Goal: Task Accomplishment & Management: Manage account settings

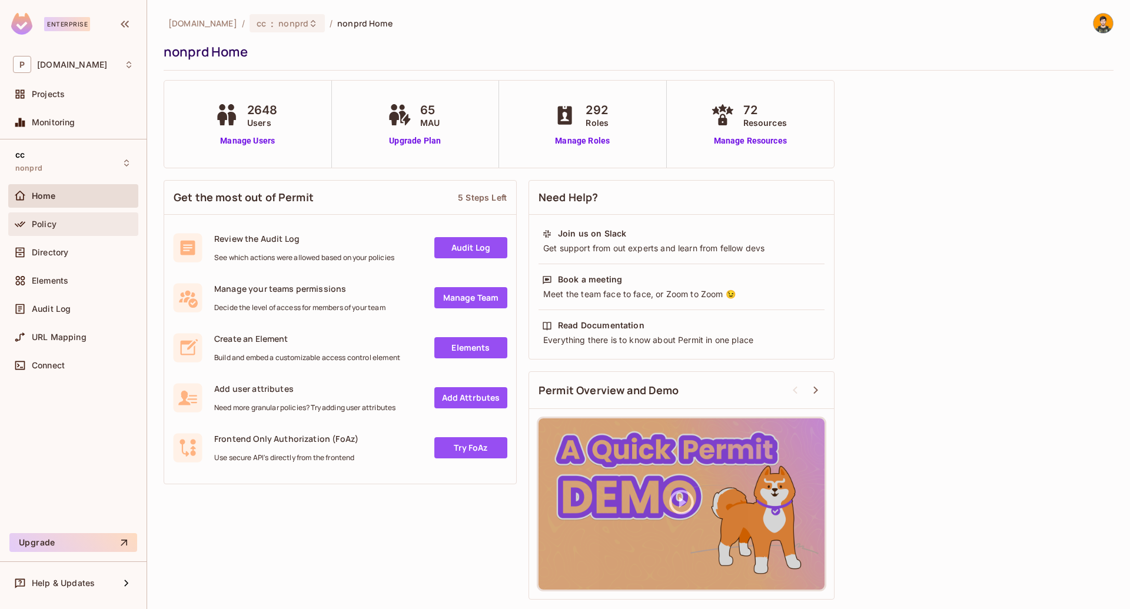
click at [79, 224] on div "Policy" at bounding box center [83, 224] width 102 height 9
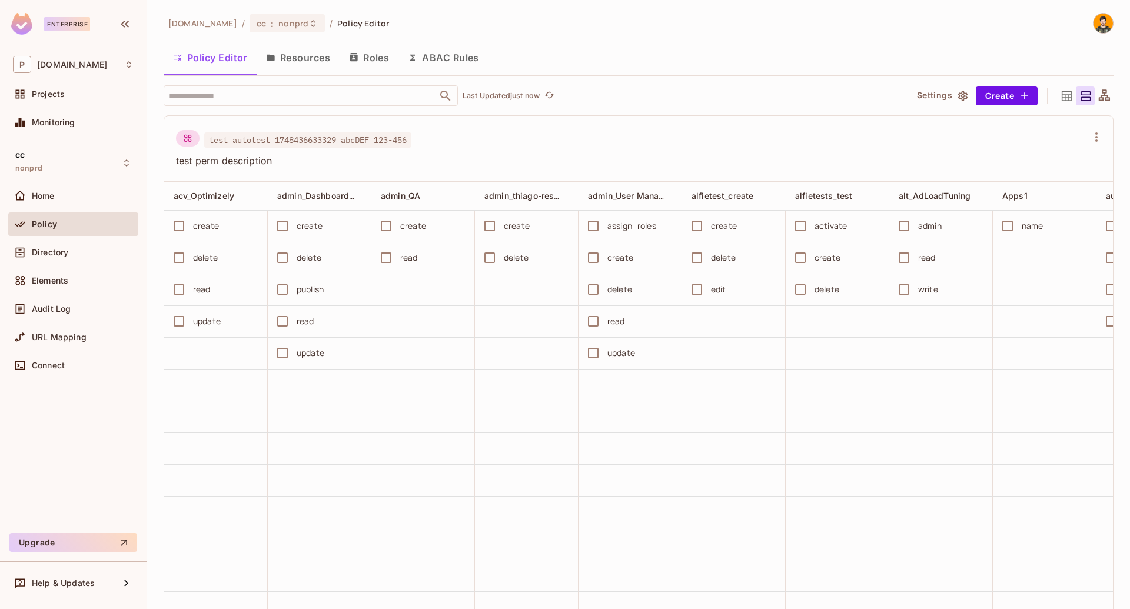
drag, startPoint x: 65, startPoint y: 252, endPoint x: 536, endPoint y: 270, distance: 471.8
click at [64, 252] on span "Directory" at bounding box center [50, 252] width 36 height 9
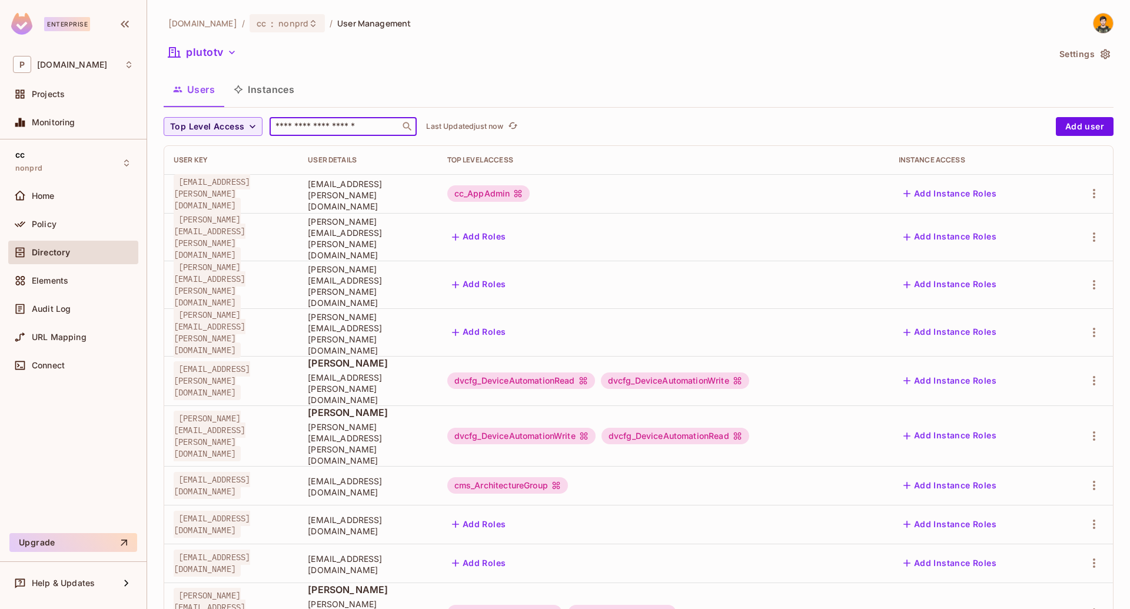
click at [309, 130] on input "text" at bounding box center [335, 127] width 124 height 12
paste input "**********"
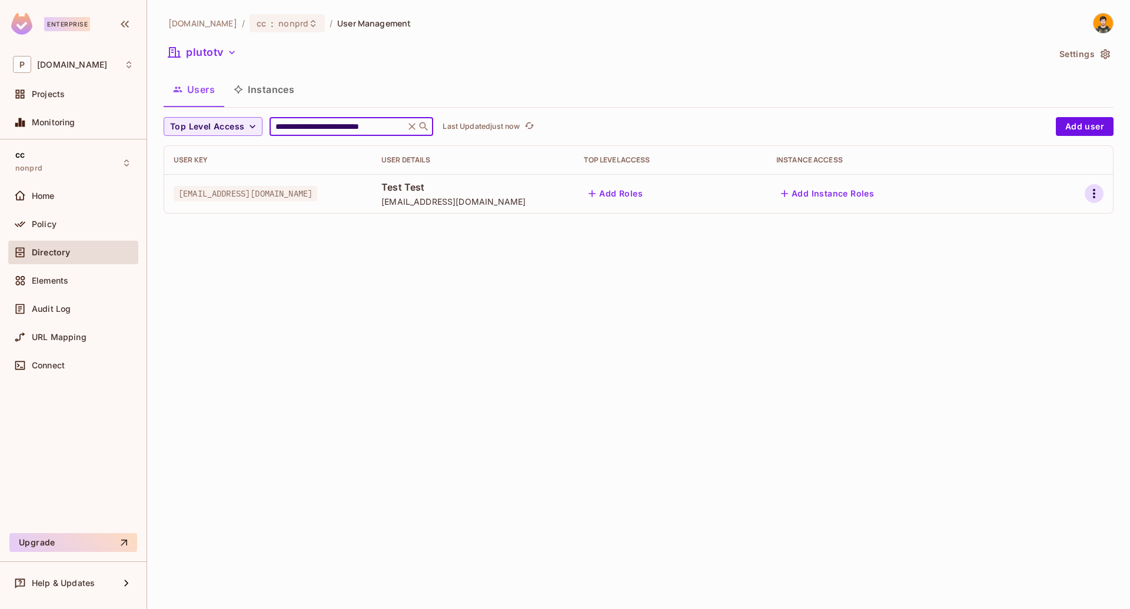
type input "**********"
click at [1098, 194] on icon "button" at bounding box center [1094, 194] width 14 height 14
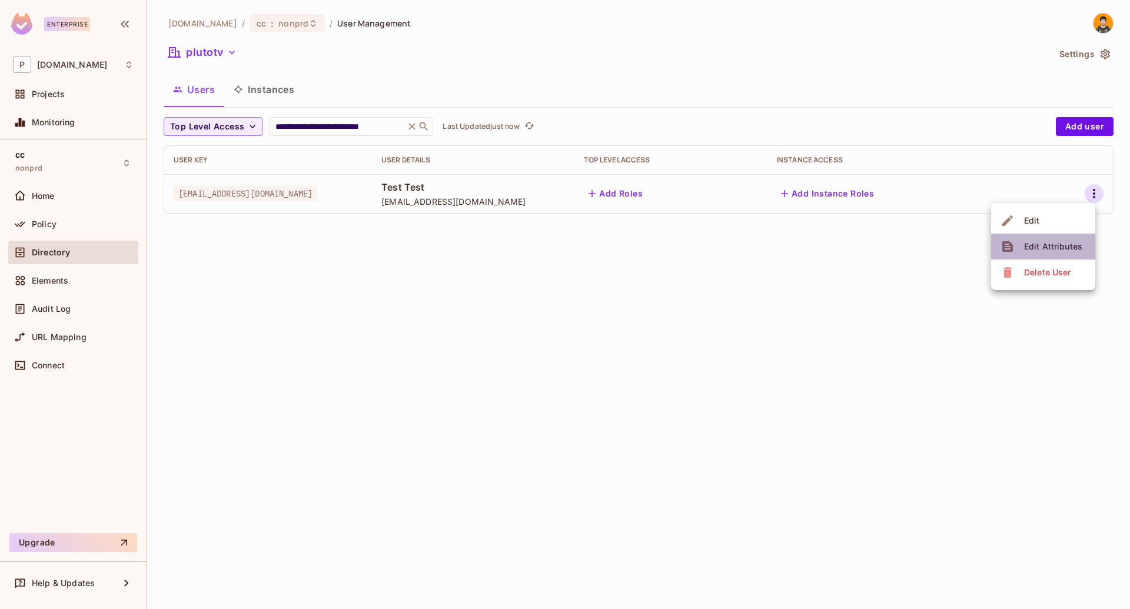
click at [1063, 246] on div "Edit Attributes" at bounding box center [1053, 247] width 58 height 12
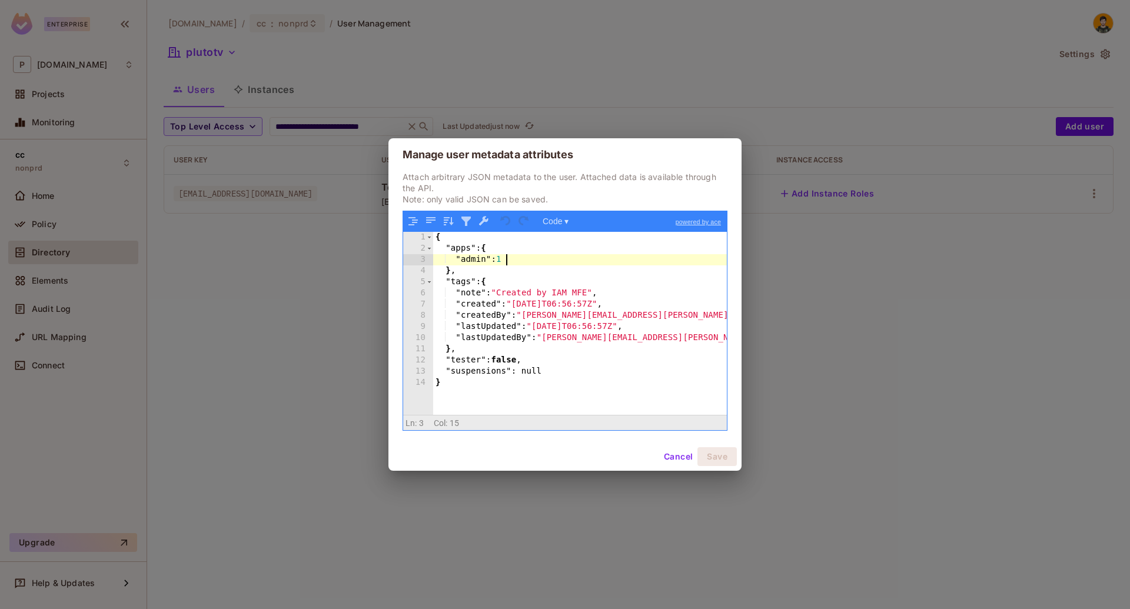
click at [519, 262] on div "{ "apps" : { "admin" : 1 } , "tags" : { "note" : "Created by IAM MFE" , "create…" at bounding box center [580, 334] width 294 height 205
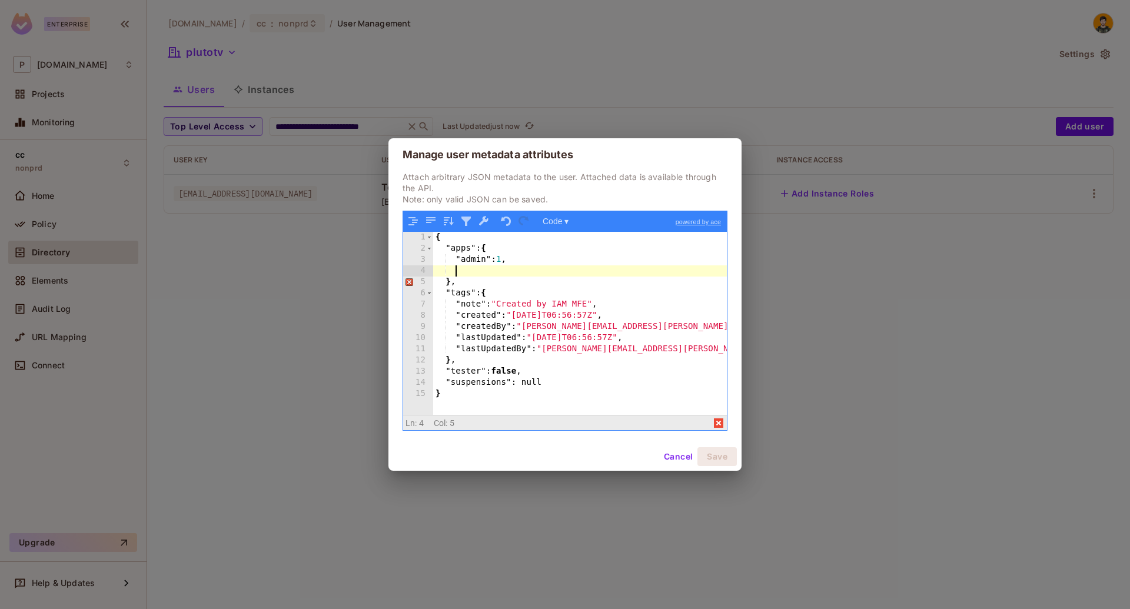
type textarea "*"
click at [554, 272] on div "{ "apps" : { "admin" : 1 , "potato" : 10 } , "tags" : { "note" : "Created by IA…" at bounding box center [580, 334] width 294 height 205
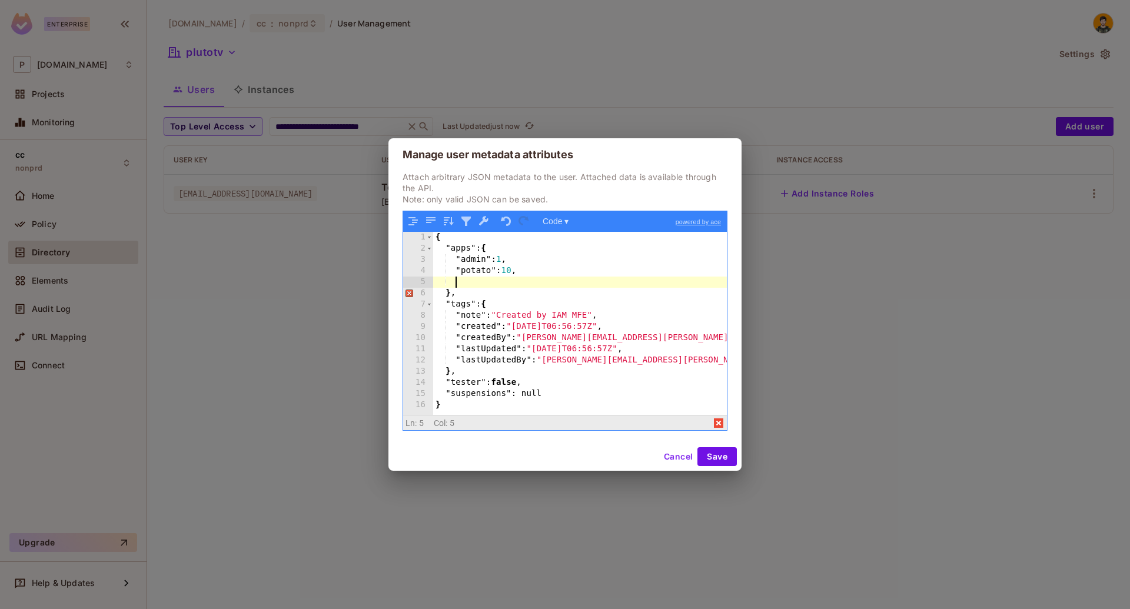
type textarea "*"
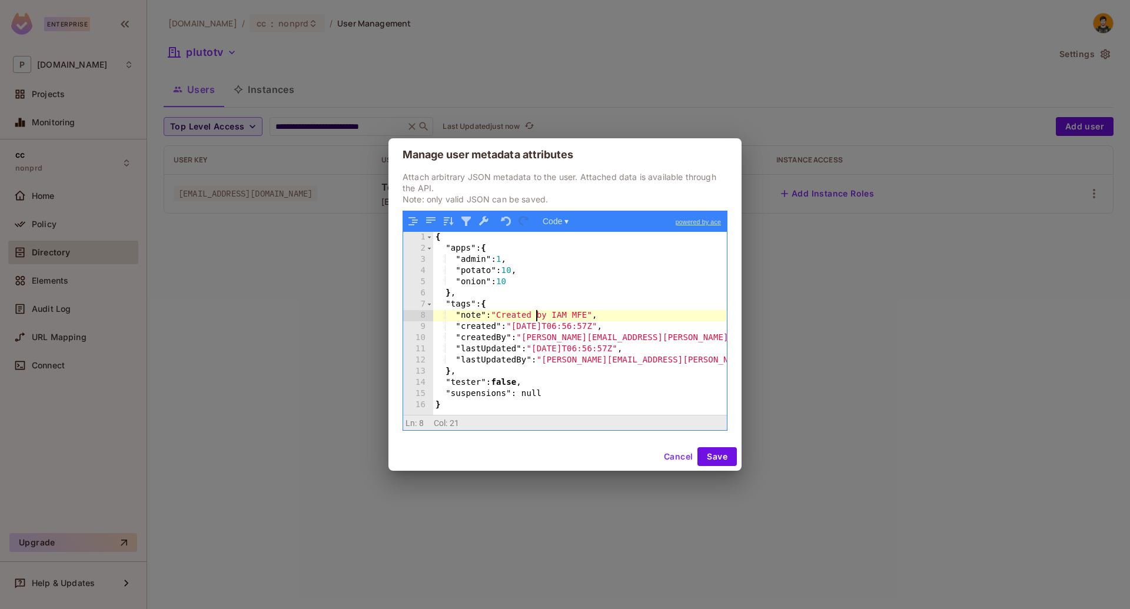
click at [539, 313] on div "{ "apps" : { "admin" : 1 , "potato" : 10 , "onion" : 10 } , "tags" : { "note" :…" at bounding box center [580, 334] width 294 height 205
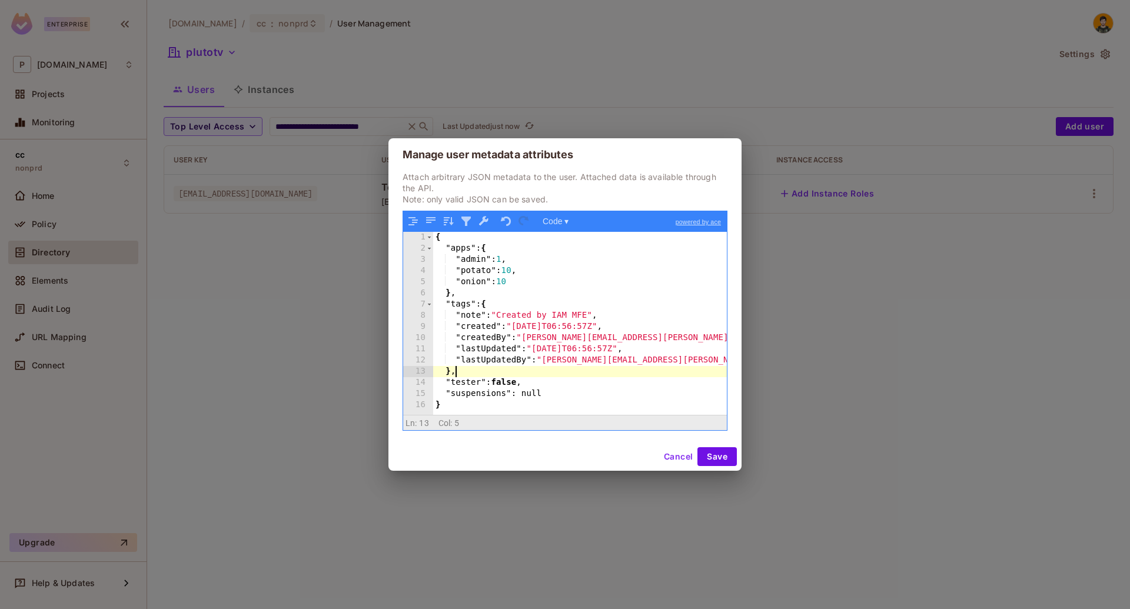
click at [510, 371] on div "{ "apps" : { "admin" : 1 , "potato" : 10 , "onion" : 10 } , "tags" : { "note" :…" at bounding box center [580, 334] width 294 height 205
click at [517, 384] on div "{ "apps" : { "admin" : 1 , "potato" : 10 , "onion" : 10 } , "tags" : { "note" :…" at bounding box center [580, 334] width 294 height 205
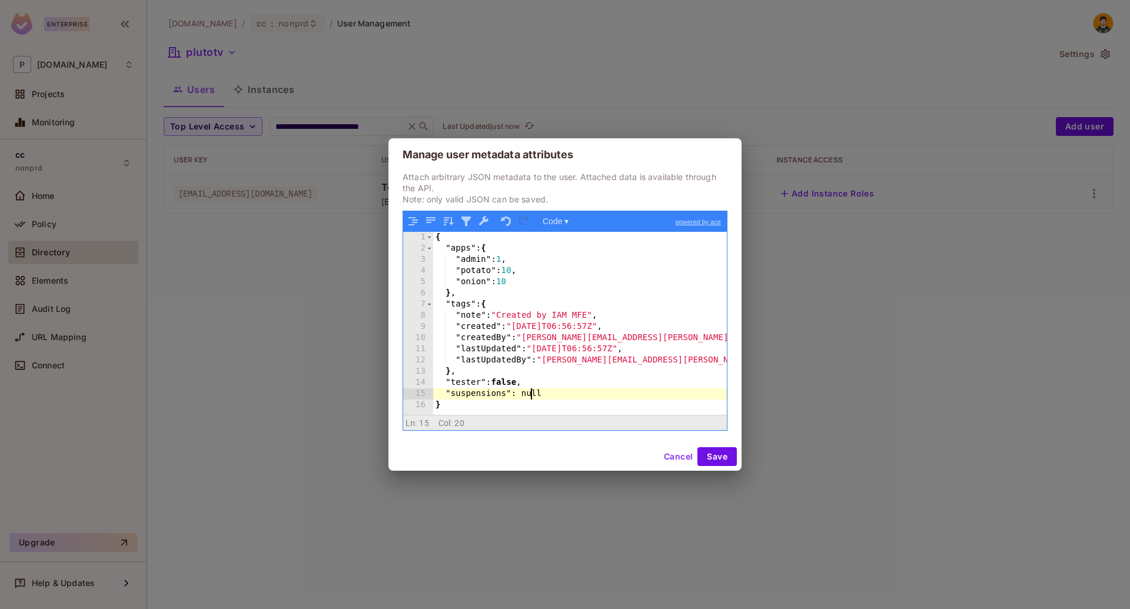
click at [532, 396] on div "{ "apps" : { "admin" : 1 , "potato" : 10 , "onion" : 10 } , "tags" : { "note" :…" at bounding box center [580, 334] width 294 height 205
type textarea "*"
click at [723, 458] on button "Save" at bounding box center [717, 456] width 39 height 19
